Goal: Task Accomplishment & Management: Manage account settings

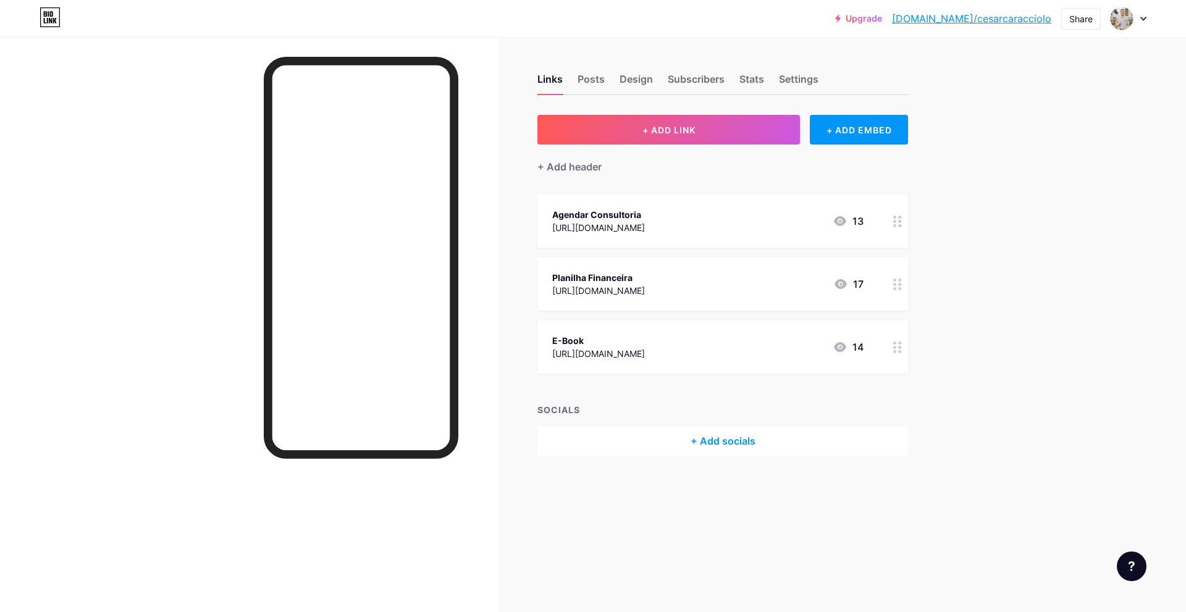
click at [635, 71] on div "Links Posts Design Subscribers Stats Settings" at bounding box center [723, 73] width 371 height 43
click at [635, 78] on div "Design" at bounding box center [636, 83] width 33 height 22
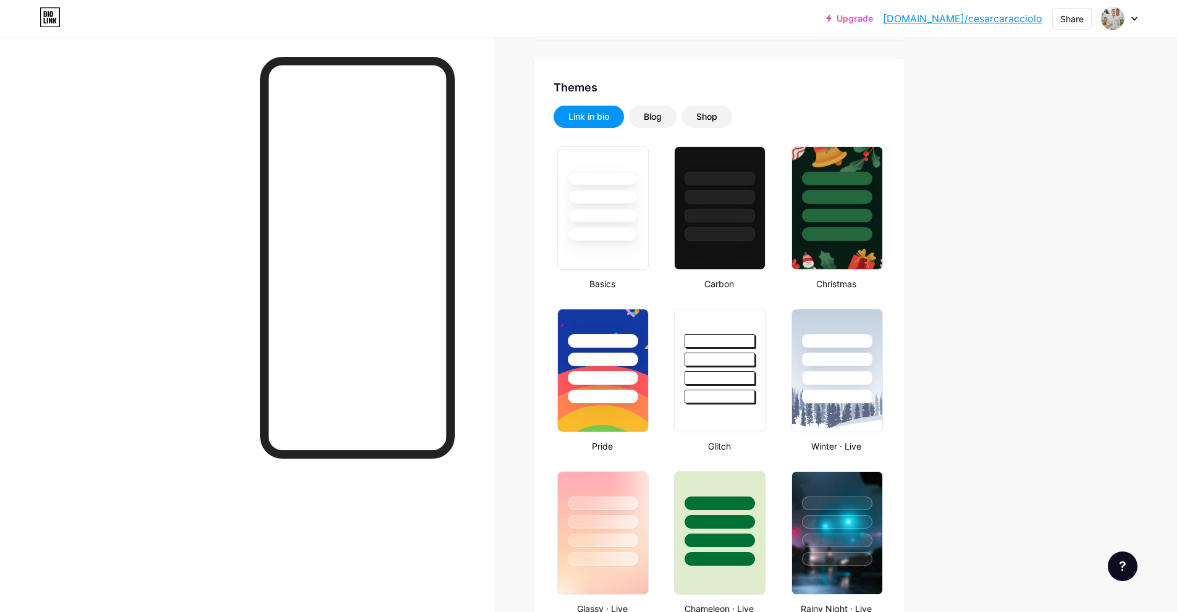
scroll to position [231, 0]
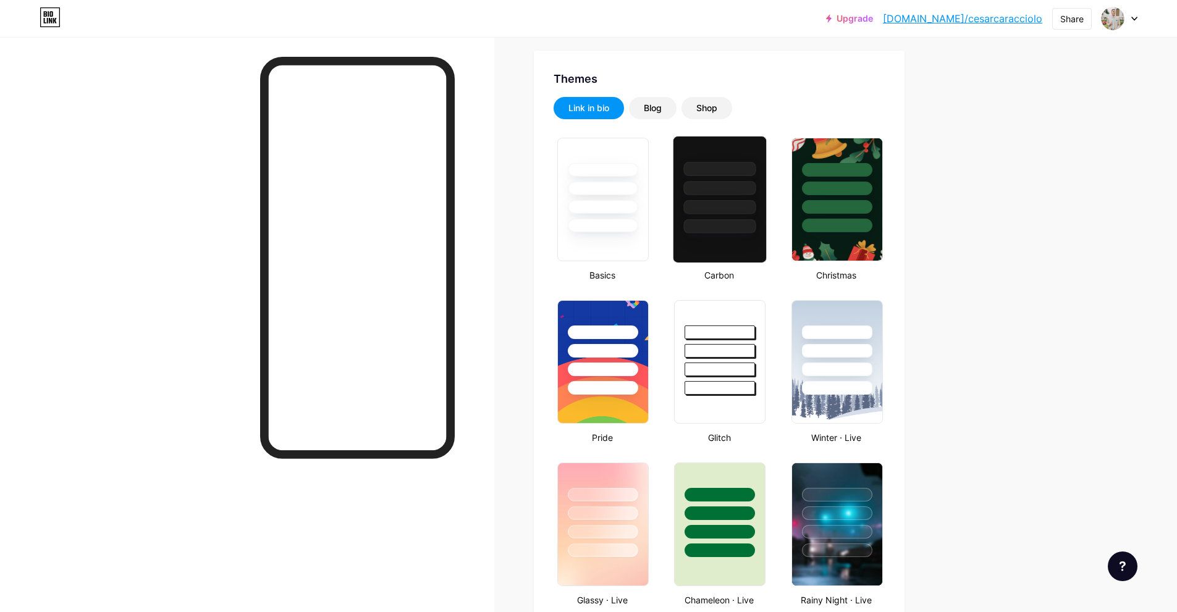
click at [732, 221] on div at bounding box center [720, 226] width 72 height 14
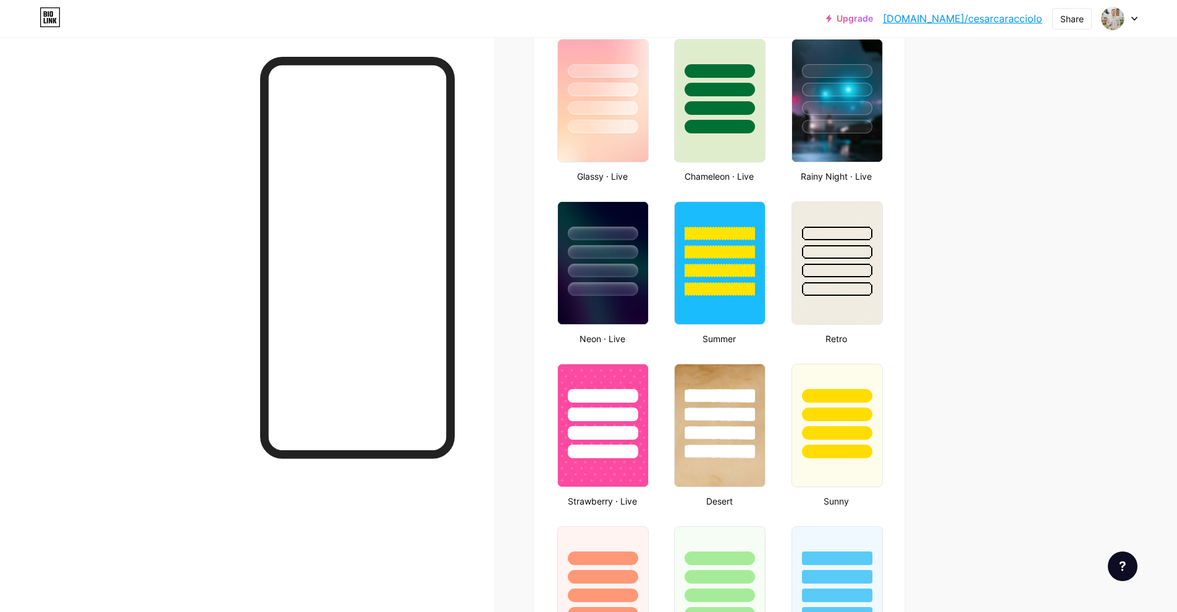
scroll to position [656, 0]
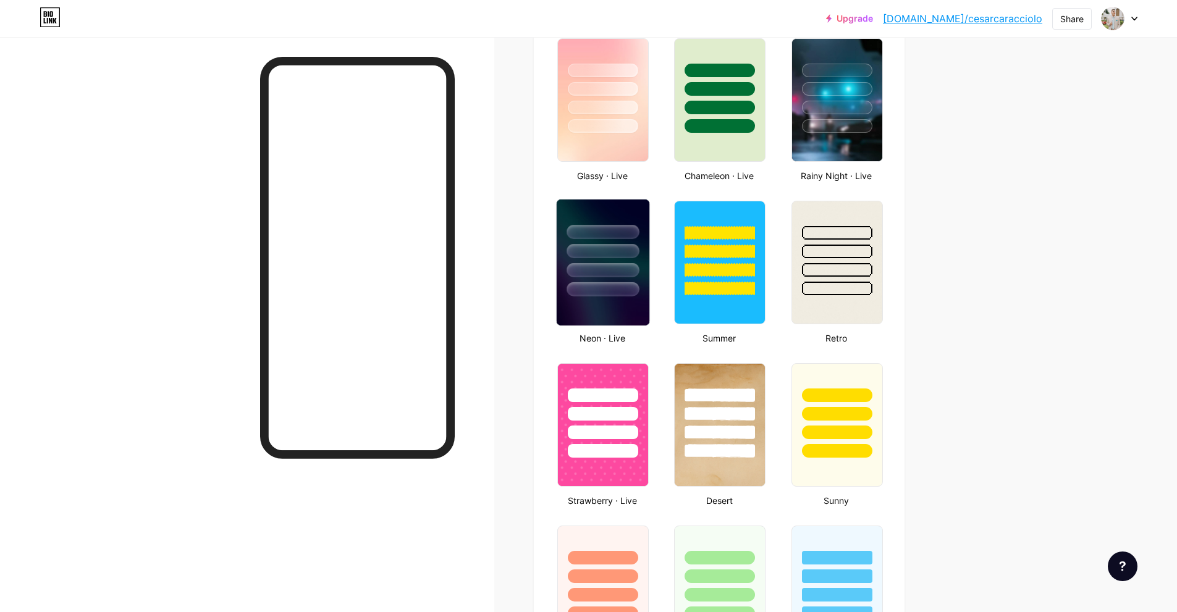
click at [586, 300] on img at bounding box center [603, 263] width 93 height 126
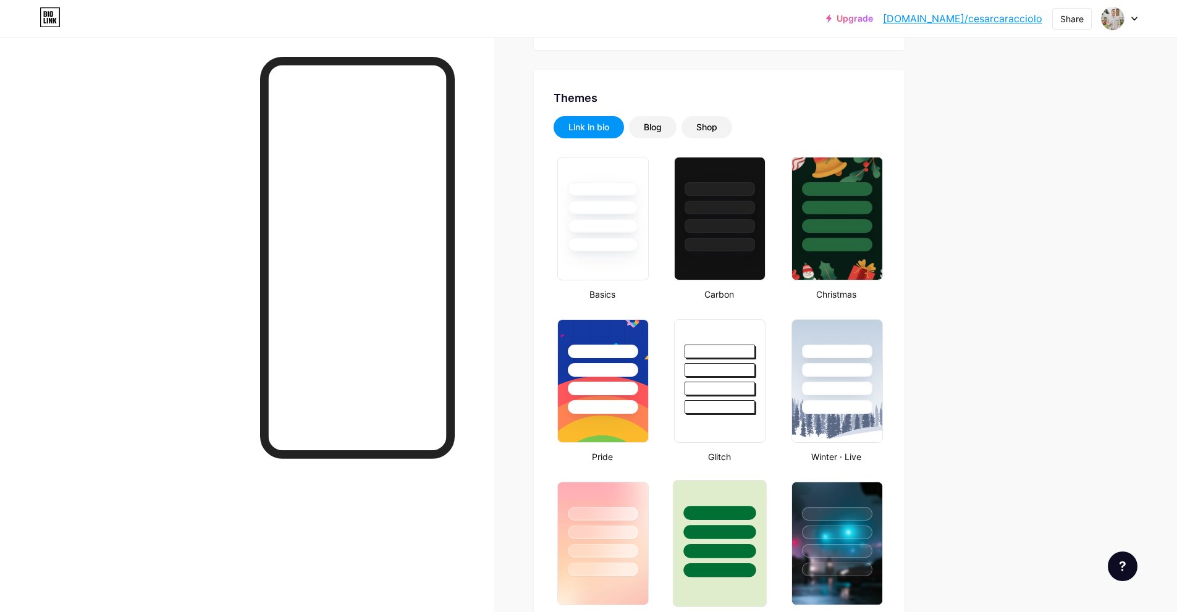
scroll to position [209, 0]
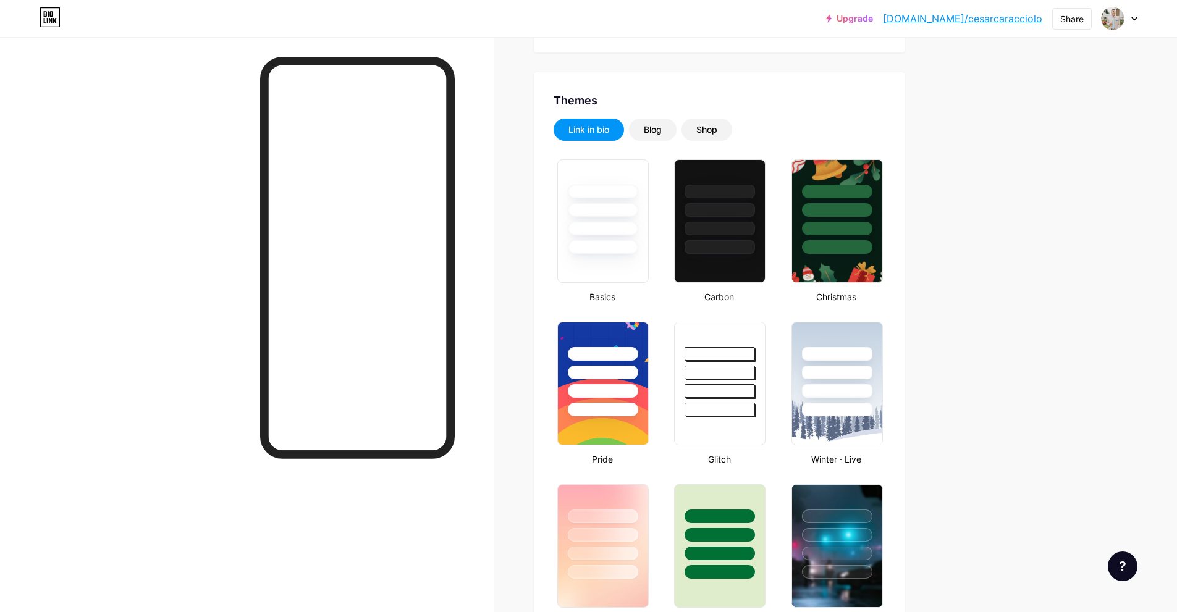
click at [709, 292] on div "Carbon" at bounding box center [718, 296] width 97 height 13
click at [714, 263] on div at bounding box center [720, 221] width 94 height 127
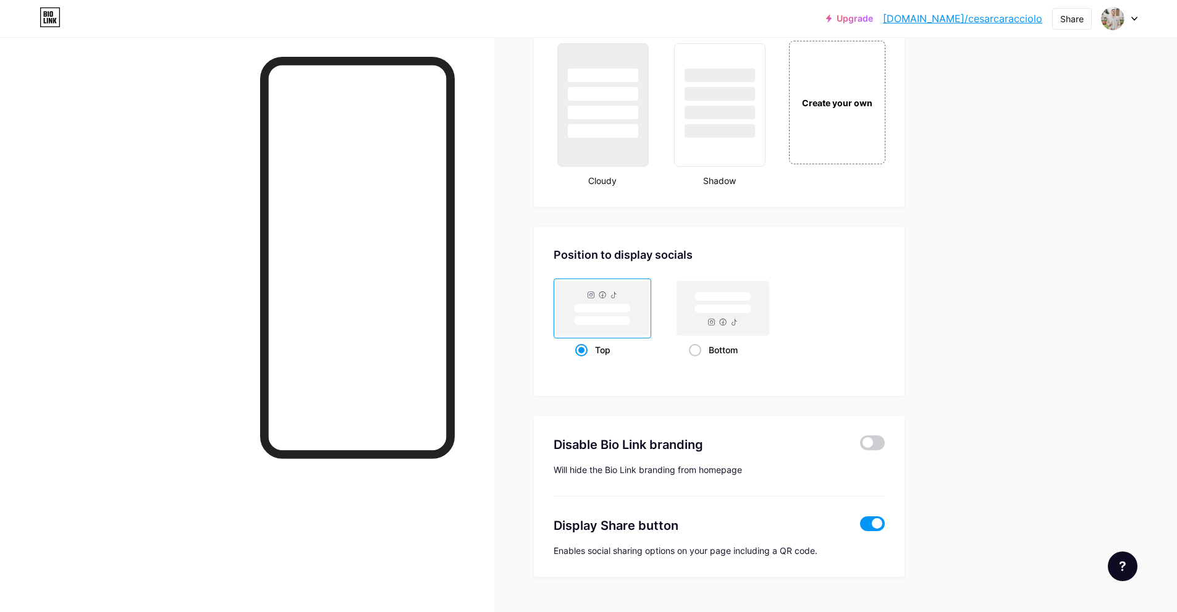
scroll to position [1490, 0]
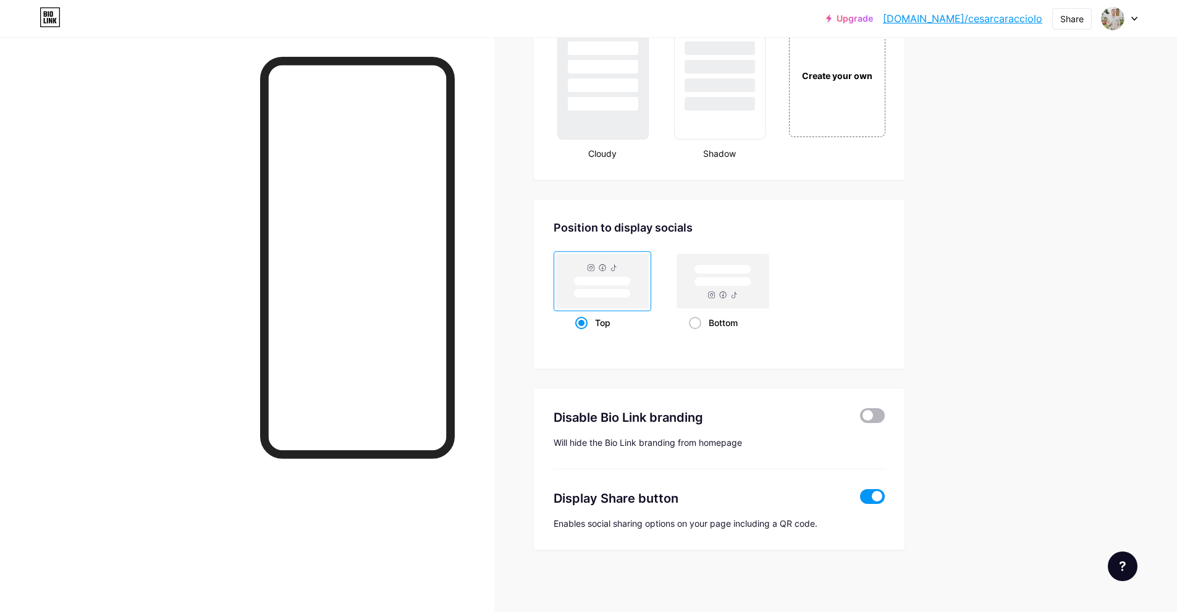
click at [871, 416] on span at bounding box center [872, 415] width 25 height 15
click at [860, 419] on input "checkbox" at bounding box center [860, 419] width 0 height 0
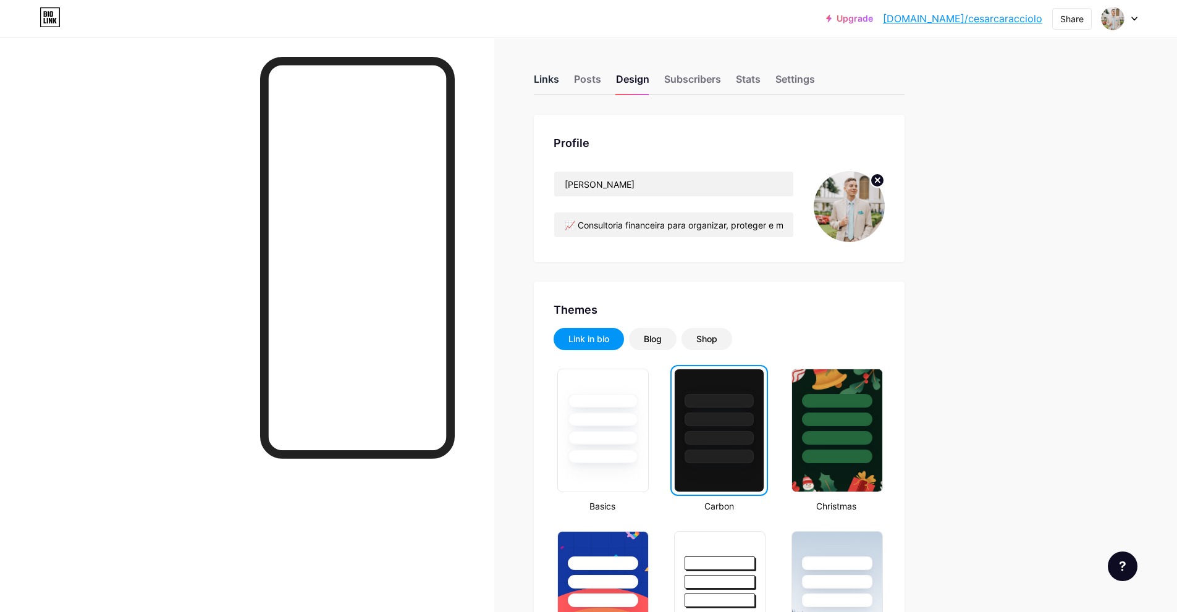
click at [555, 80] on div "Links" at bounding box center [546, 83] width 25 height 22
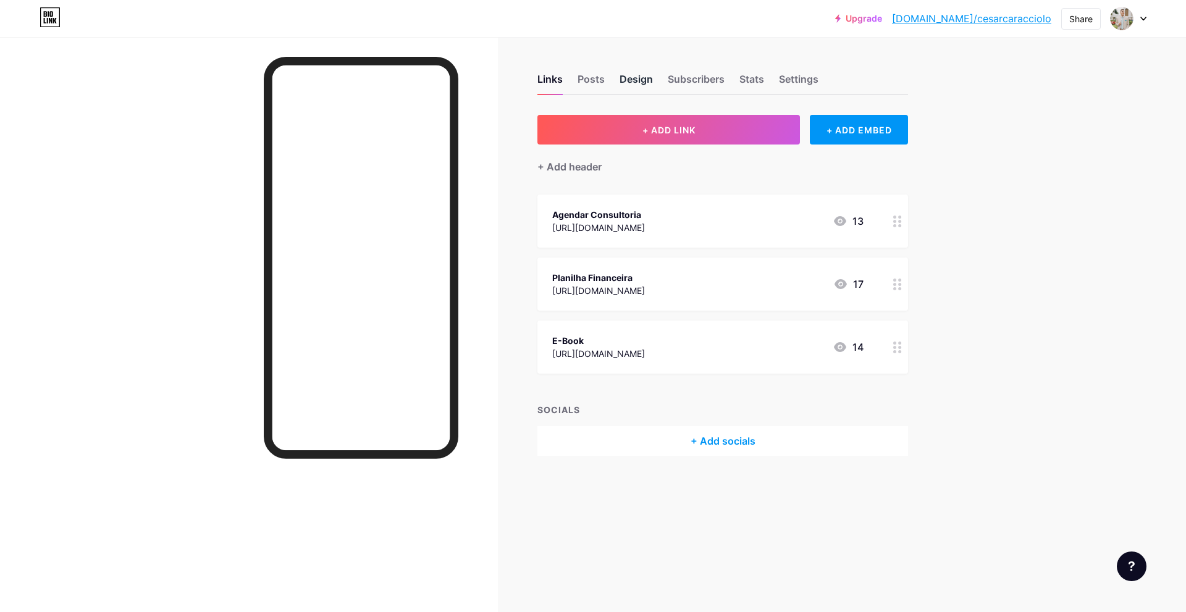
click at [641, 80] on div "Design" at bounding box center [636, 83] width 33 height 22
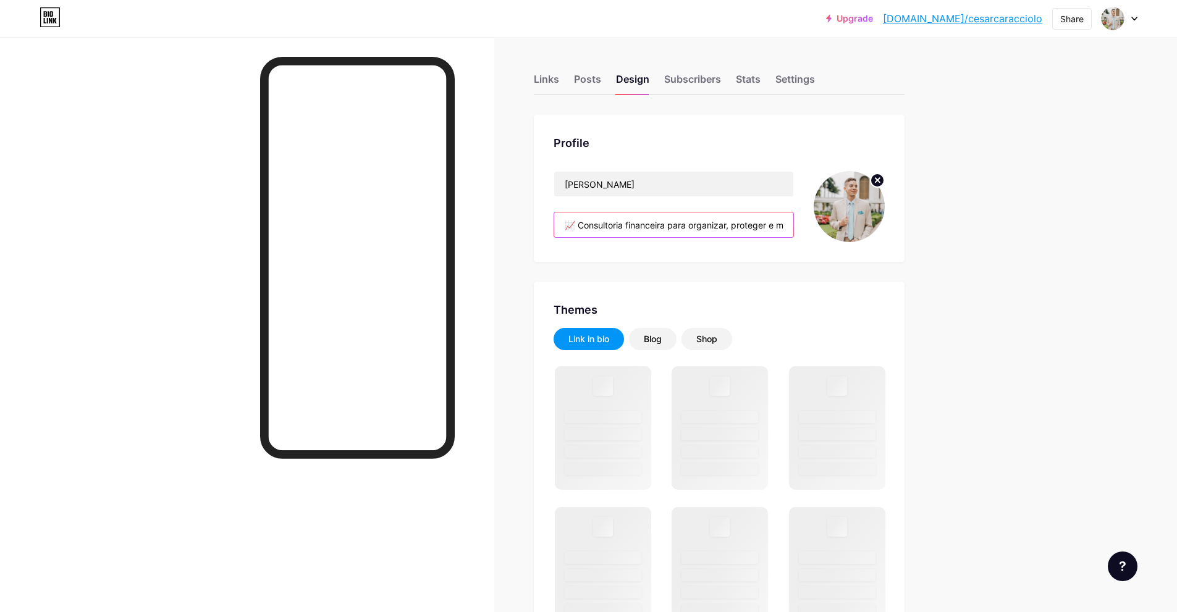
click at [580, 228] on input "📈 Consultoria financeira para organizar, proteger e multiplicar seu patrimônio." at bounding box center [673, 225] width 239 height 25
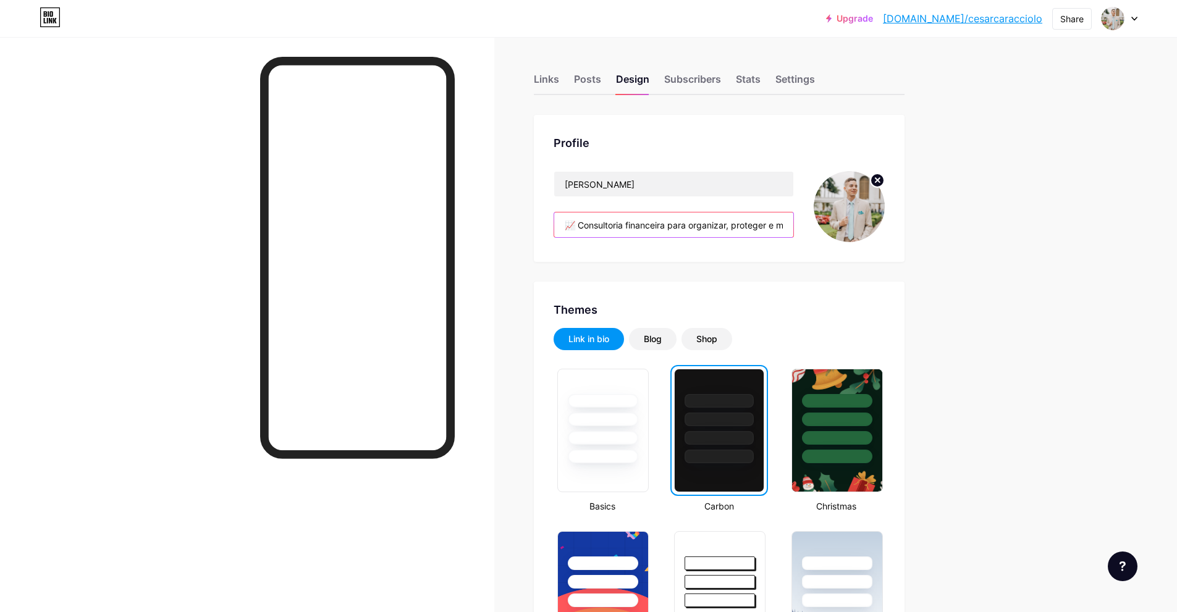
drag, startPoint x: 580, startPoint y: 228, endPoint x: 563, endPoint y: 234, distance: 17.6
click at [563, 234] on input "📈 Consultoria financeira para organizar, proteger e multiplicar seu patrimônio." at bounding box center [673, 225] width 239 height 25
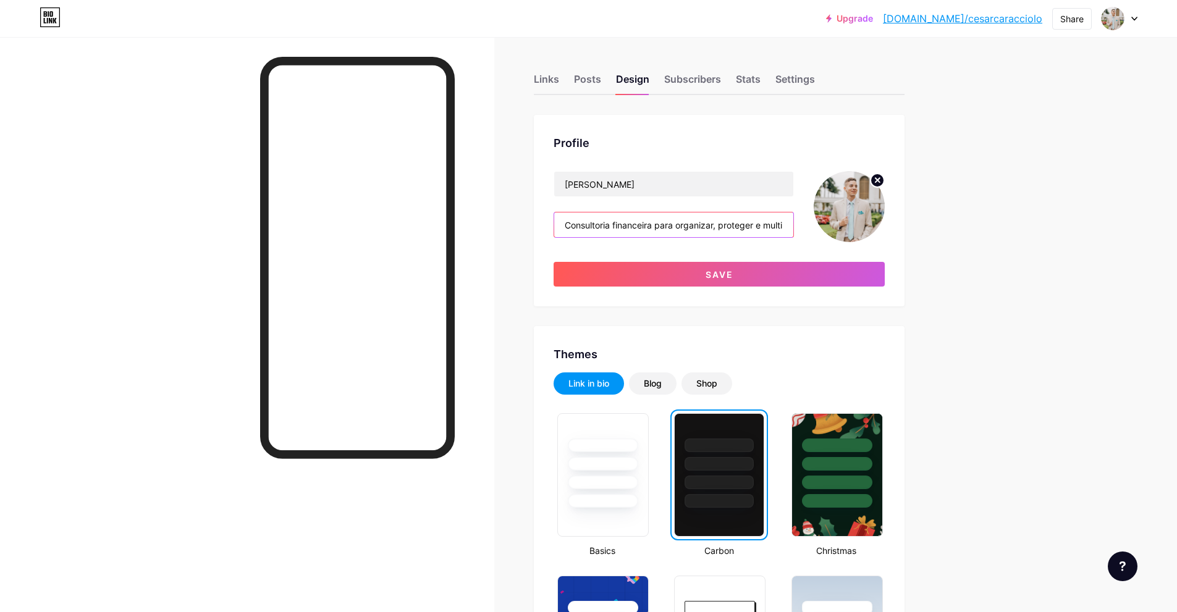
click at [744, 219] on input "Consultoria financeira para organizar, proteger e multiplicar seu patrimônio." at bounding box center [673, 225] width 239 height 25
paste input "📈"
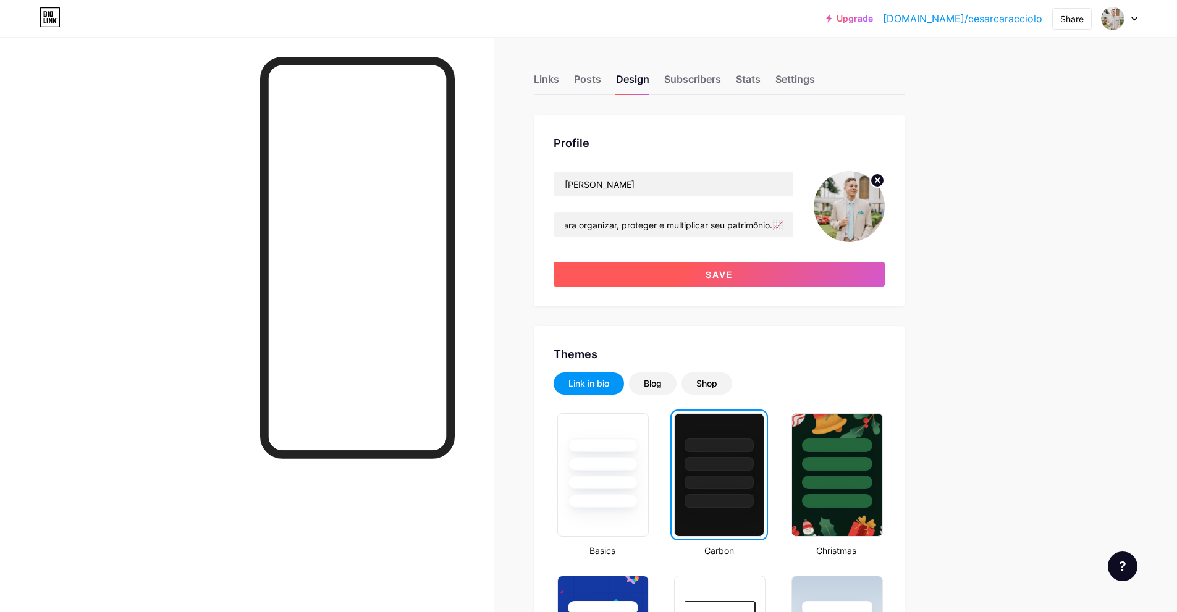
scroll to position [0, 0]
click at [751, 269] on button "Save" at bounding box center [719, 274] width 331 height 25
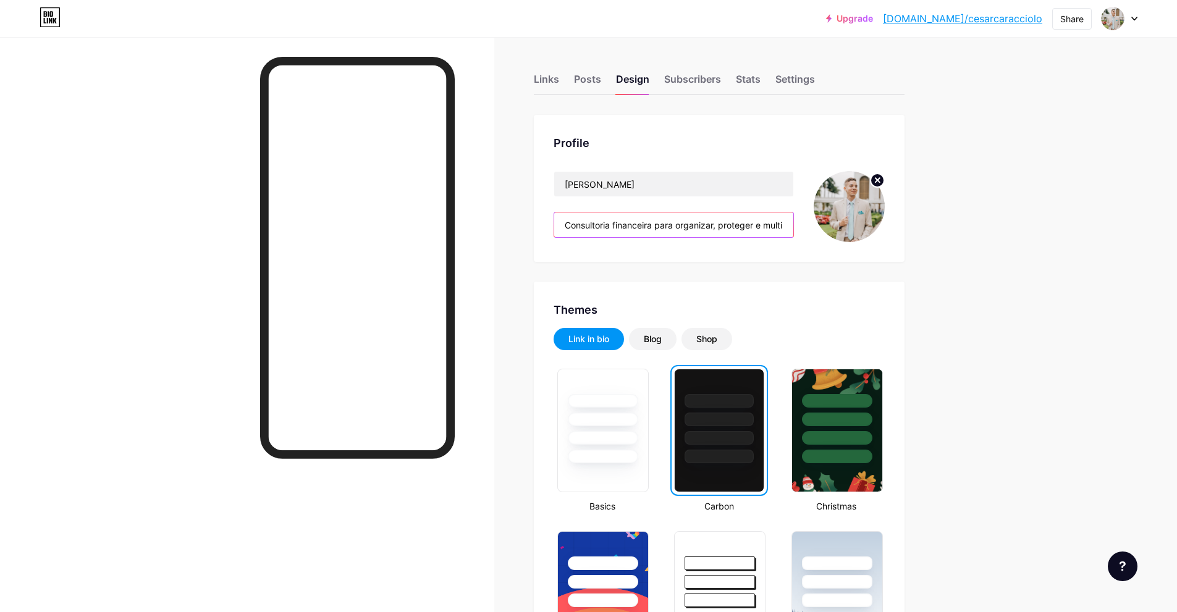
click at [765, 228] on input "Consultoria financeira para organizar, proteger e multiplicar seu patrimônio.📈" at bounding box center [673, 225] width 239 height 25
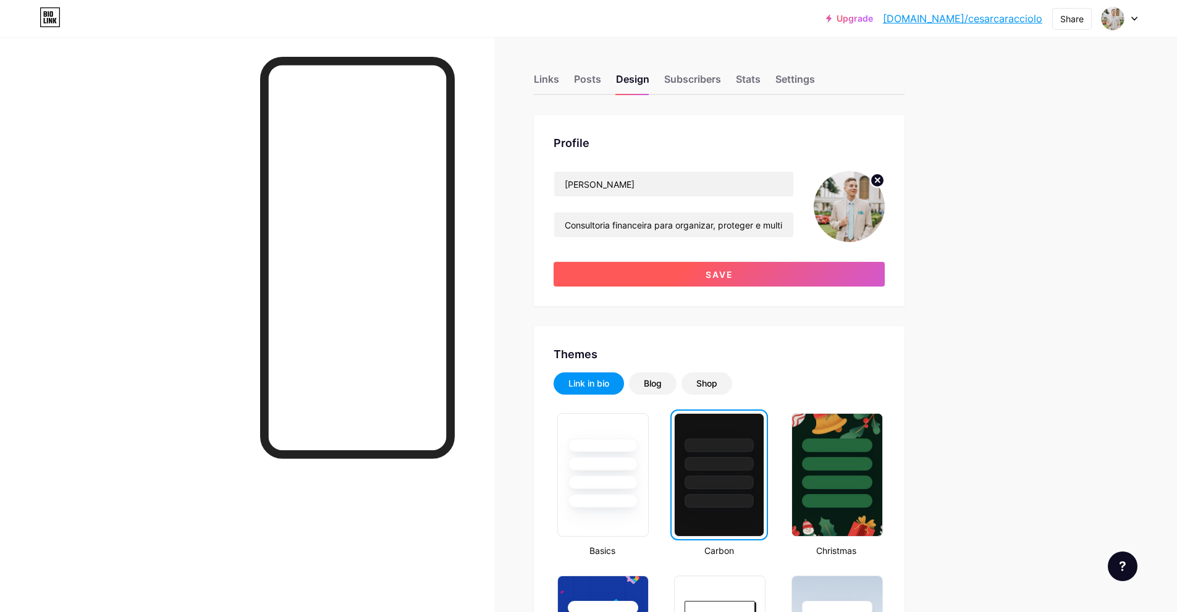
click at [731, 265] on button "Save" at bounding box center [719, 274] width 331 height 25
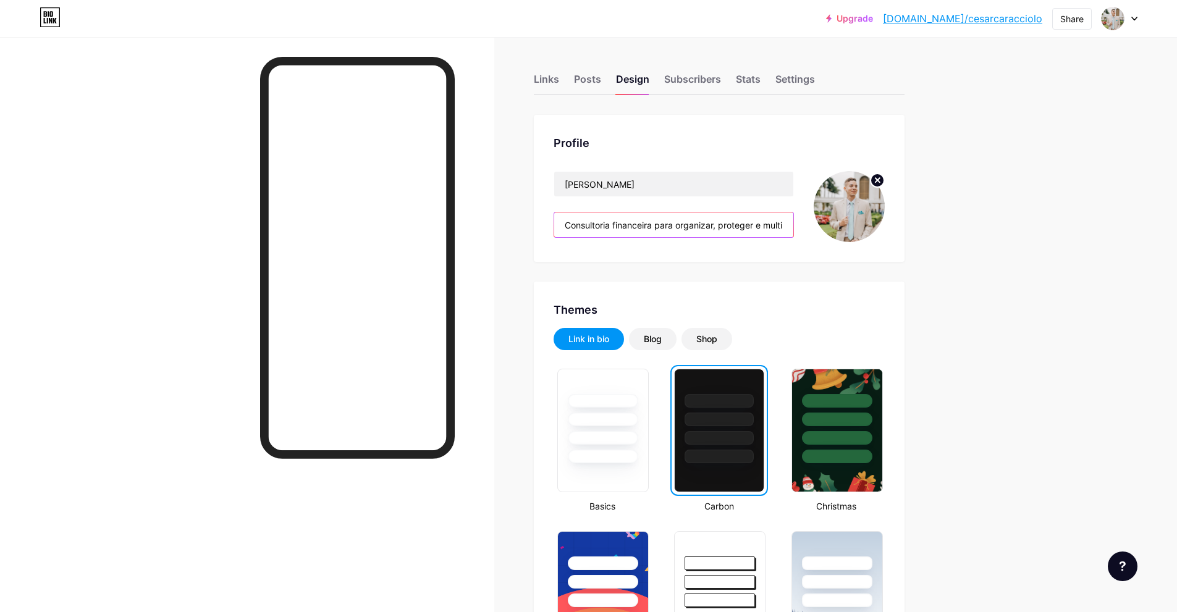
click at [756, 227] on input "Consultoria financeira para organizar, proteger e multiplicar seu patrimônio 📈" at bounding box center [673, 225] width 239 height 25
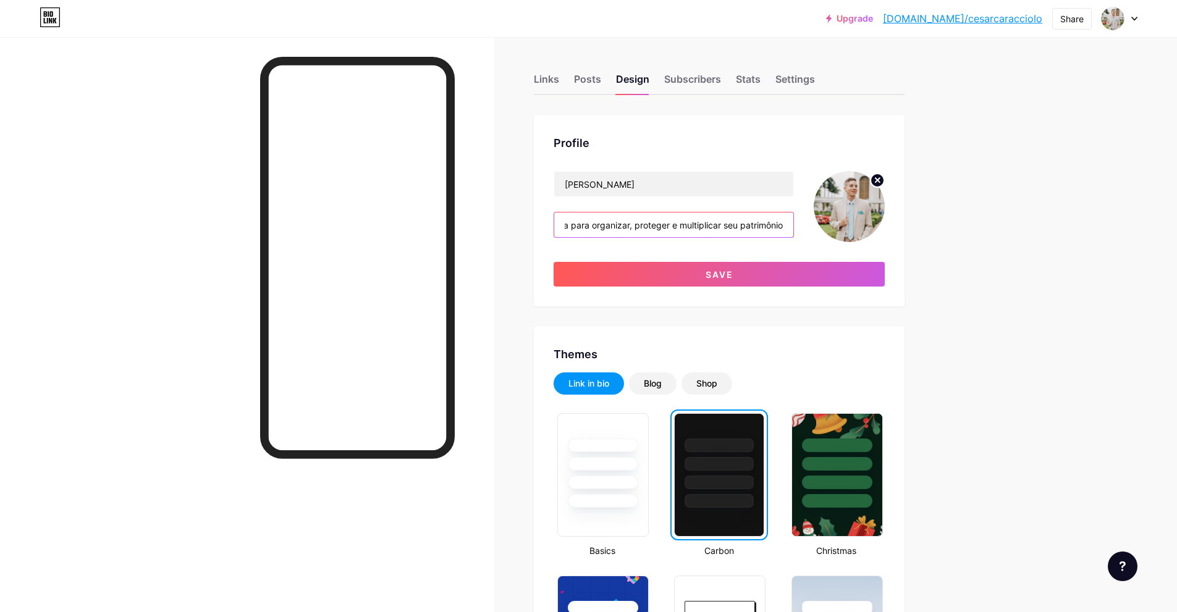
scroll to position [0, 90]
type input "Consultoria financeira para organizar, proteger e multiplicar seu patrimônio"
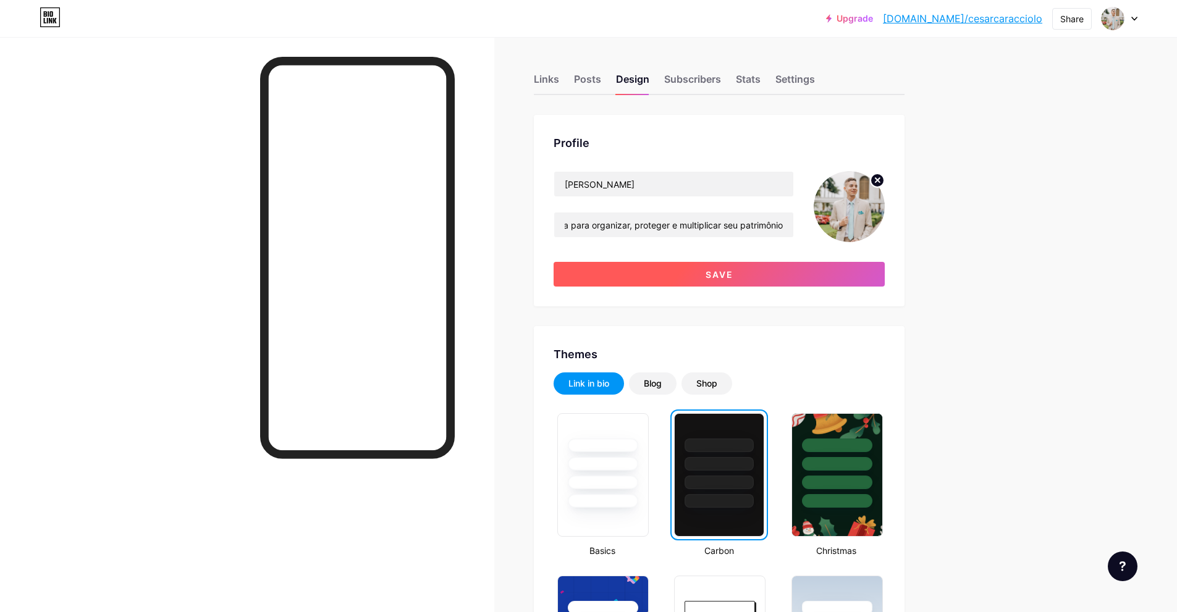
click at [741, 264] on button "Save" at bounding box center [719, 274] width 331 height 25
